Goal: Transaction & Acquisition: Purchase product/service

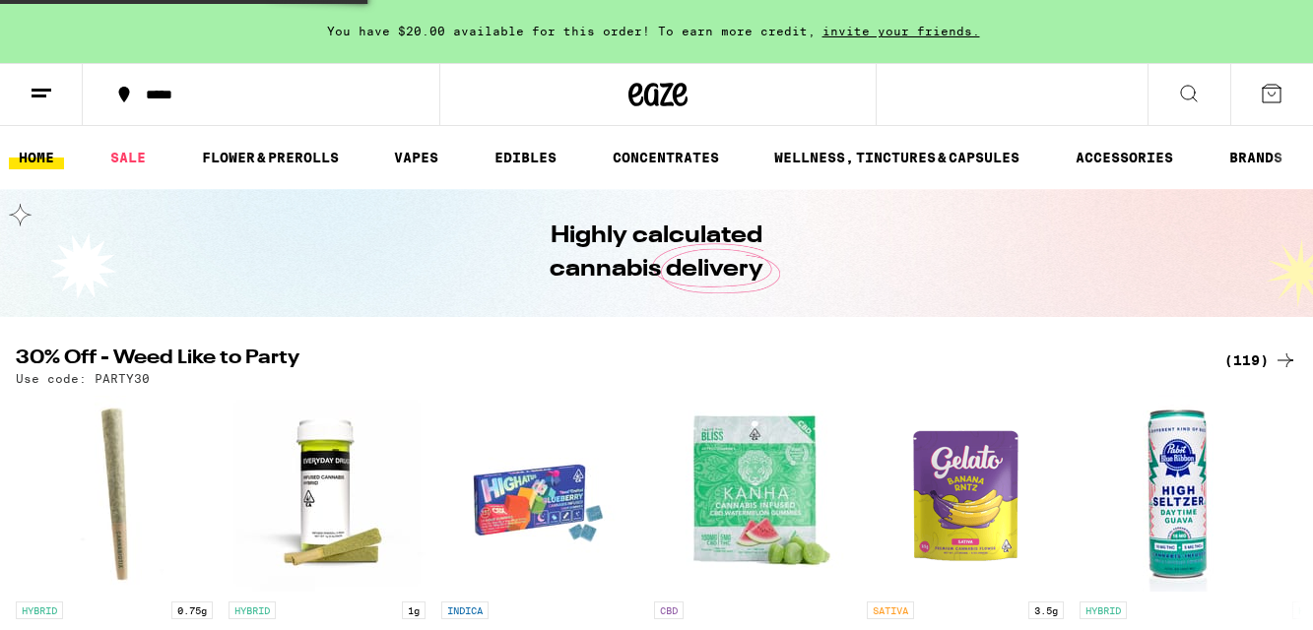
scroll to position [98, 0]
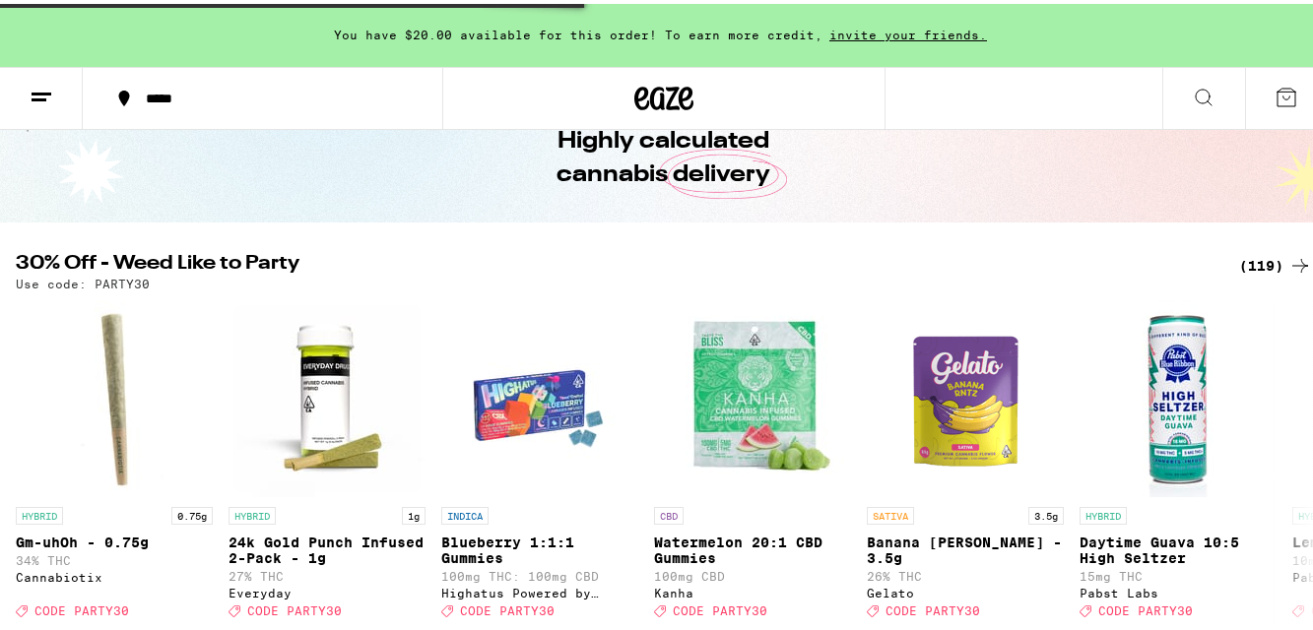
click at [1239, 258] on div "(119)" at bounding box center [1275, 262] width 73 height 24
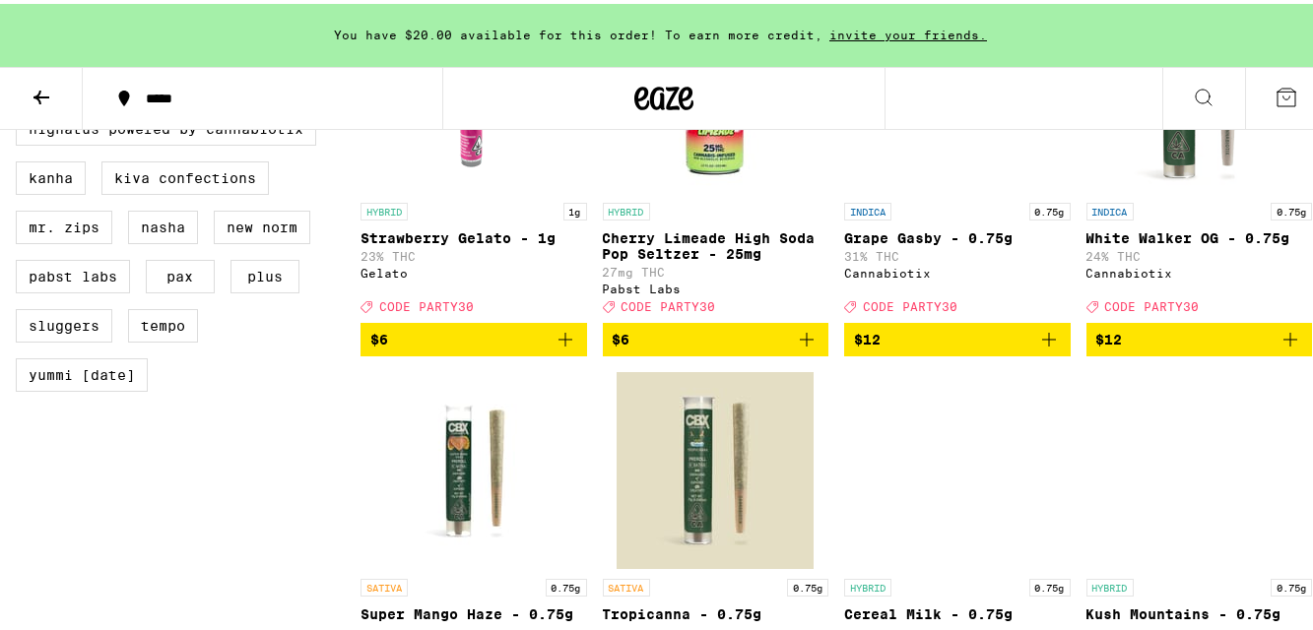
scroll to position [1438, 0]
